Goal: Information Seeking & Learning: Check status

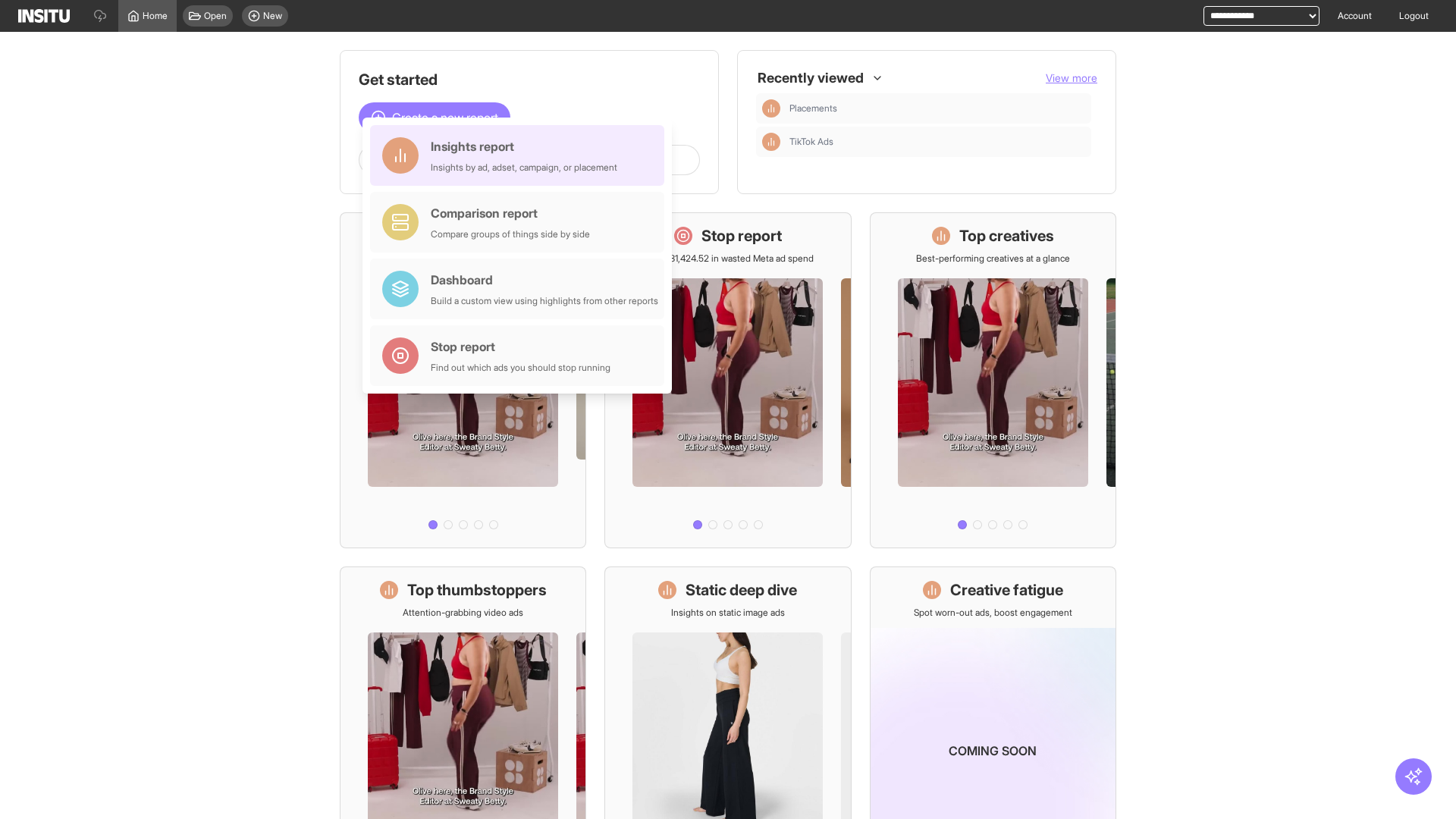
click at [521, 156] on div "Insights report Insights by ad, adset, campaign, or placement" at bounding box center [524, 155] width 187 height 37
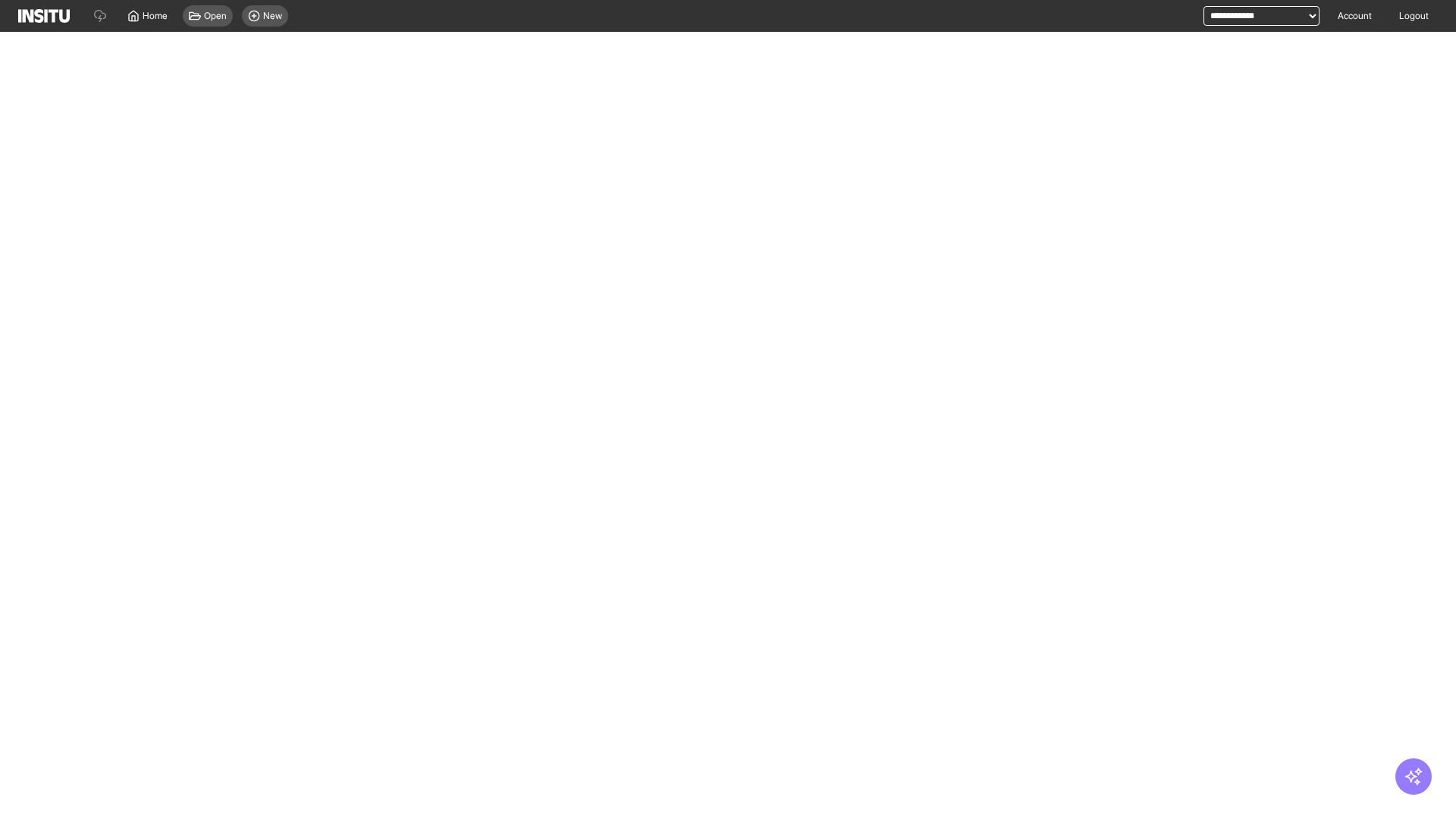
select select "**"
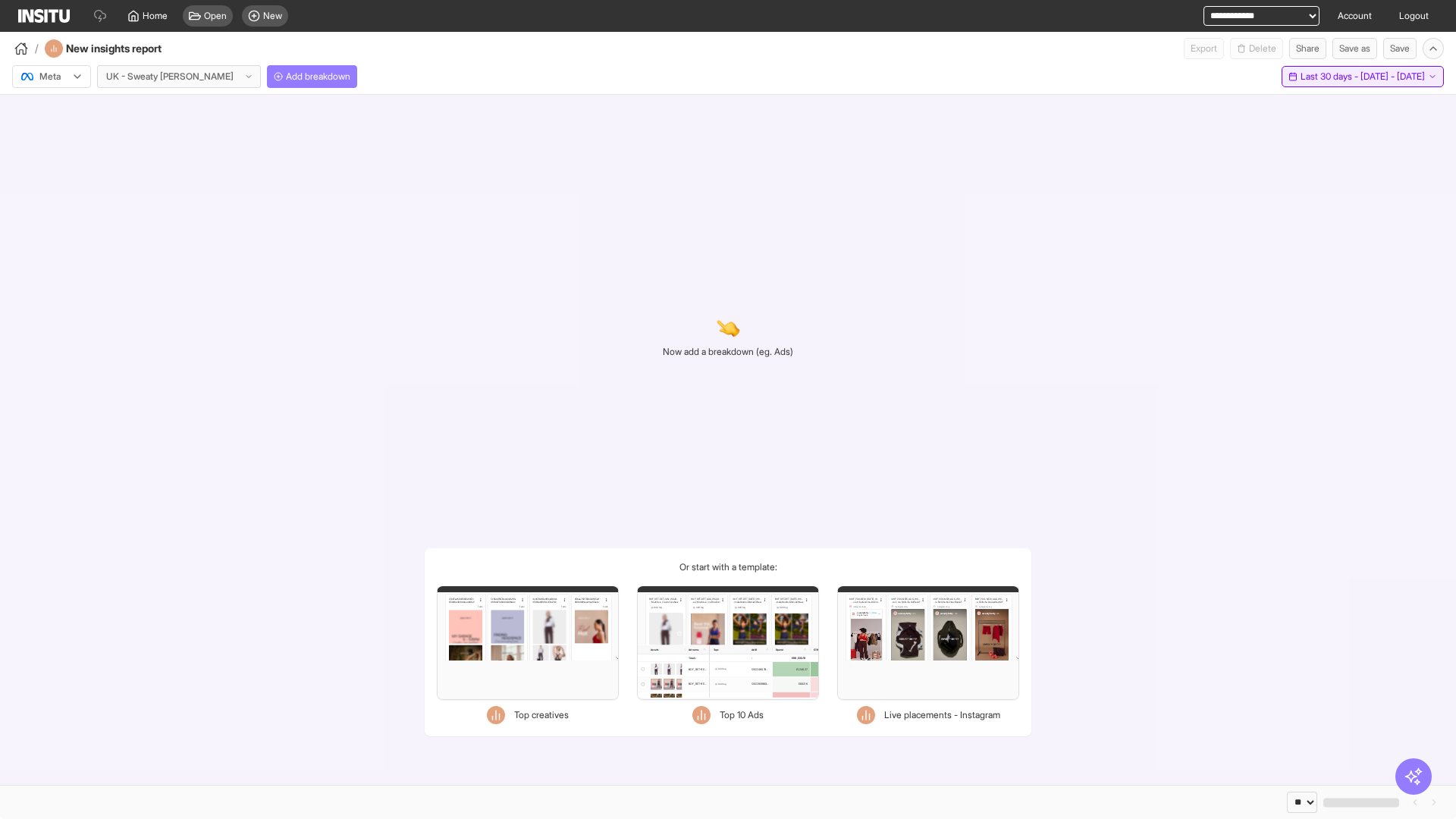
click at [1331, 76] on span "Last 30 days - [DATE] - [DATE]" at bounding box center [1363, 76] width 125 height 12
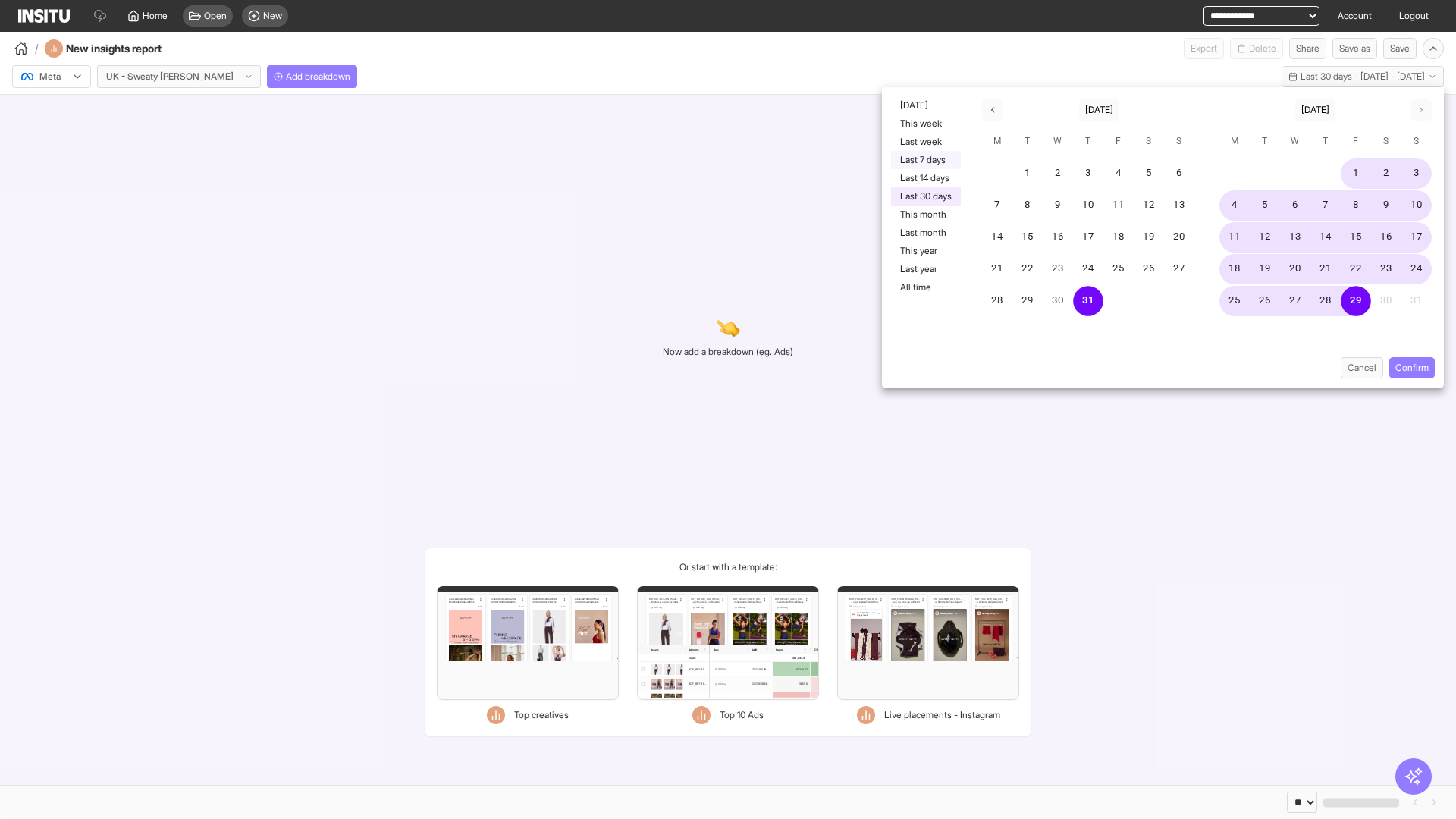
click at [925, 160] on button "Last 7 days" at bounding box center [926, 159] width 70 height 18
